Goal: Information Seeking & Learning: Learn about a topic

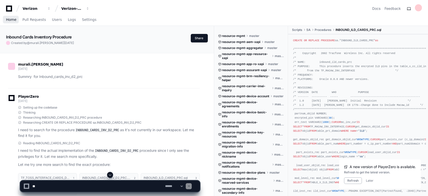
click at [10, 20] on span "Home" at bounding box center [11, 19] width 10 height 3
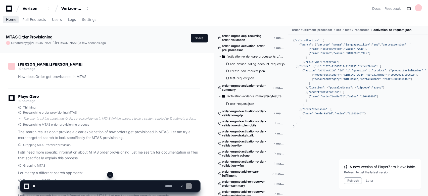
click at [9, 19] on span "Home" at bounding box center [11, 19] width 10 height 3
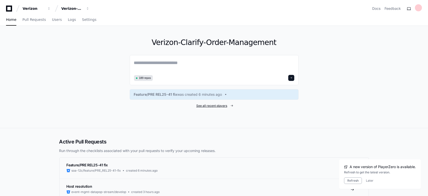
click at [220, 106] on span "See all recent players" at bounding box center [211, 106] width 31 height 4
click at [220, 104] on span "See all recent players" at bounding box center [211, 106] width 31 height 4
click at [232, 105] on span at bounding box center [231, 105] width 3 height 3
click at [71, 10] on div "Verizon-Clarify-Order-Management" at bounding box center [72, 8] width 22 height 5
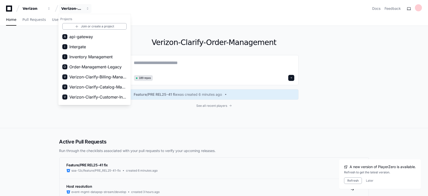
click at [131, 54] on div "Verizon-Clarify-Order-Management 189 repos Feature/PRE REL25-41 fix was created…" at bounding box center [214, 77] width 169 height 102
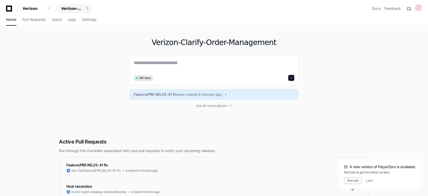
click at [88, 10] on span "button" at bounding box center [88, 9] width 4 height 4
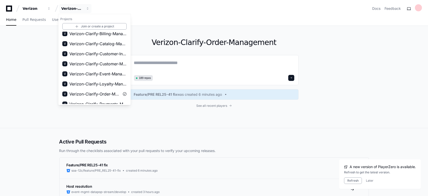
scroll to position [42, 0]
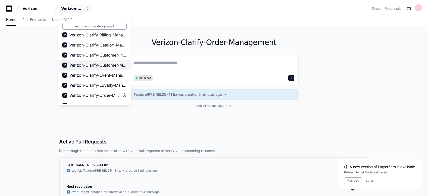
click at [105, 62] on span "Verizon-Clarify-Customer-Management" at bounding box center [97, 65] width 57 height 6
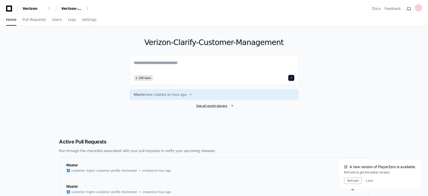
click at [210, 104] on span "See all recent players" at bounding box center [211, 106] width 31 height 4
click at [31, 21] on span "Pull Requests" at bounding box center [33, 19] width 23 height 3
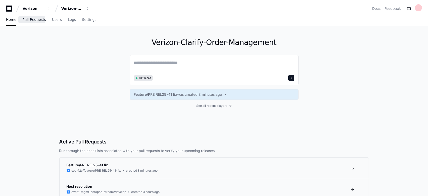
click at [31, 21] on span "Pull Requests" at bounding box center [33, 19] width 23 height 3
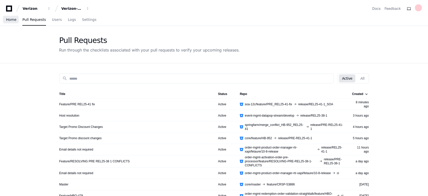
click at [9, 19] on span "Home" at bounding box center [11, 19] width 10 height 3
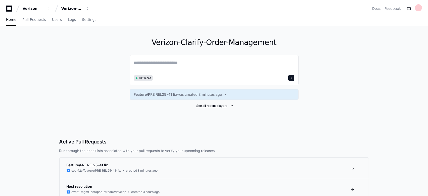
click at [216, 104] on span "See all recent players" at bounding box center [211, 106] width 31 height 4
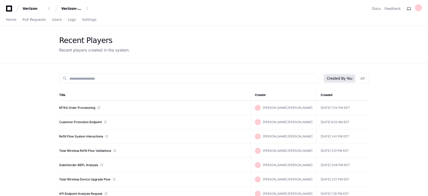
click at [363, 77] on button "All" at bounding box center [362, 78] width 10 height 8
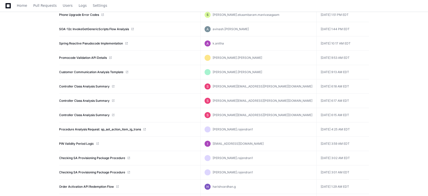
scroll to position [94, 0]
click at [91, 70] on link "Customer Communication Analysis Template" at bounding box center [91, 71] width 64 height 4
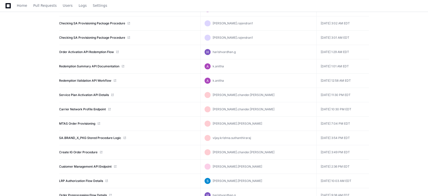
scroll to position [241, 0]
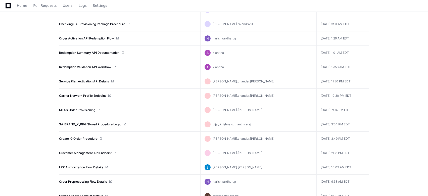
click at [87, 79] on link "Service Plan Activation API Details" at bounding box center [84, 81] width 50 height 4
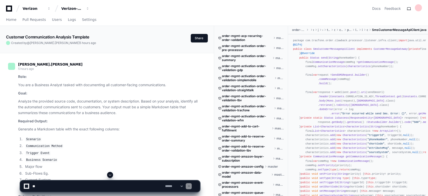
click at [121, 70] on div "salman.ebrahim 5 hours ago" at bounding box center [104, 67] width 192 height 9
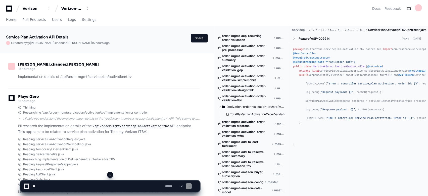
click at [82, 84] on div "[PERSON_NAME].chander.subramaniam 15 hours ago implementation details of /api/o…" at bounding box center [104, 72] width 192 height 32
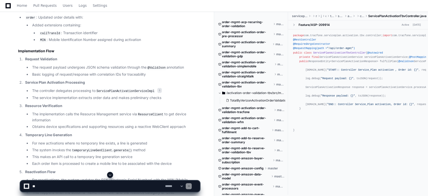
scroll to position [388, 0]
